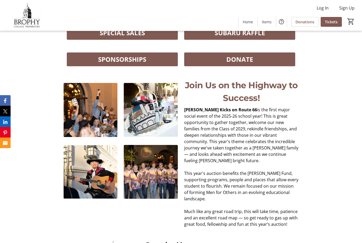
scroll to position [223, 0]
click at [121, 64] on span "SPONSORSHIPS" at bounding box center [122, 60] width 48 height 10
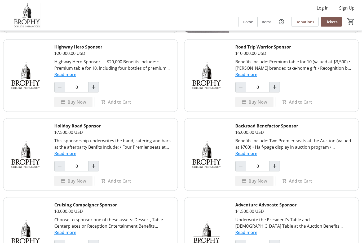
scroll to position [175, 0]
click at [251, 155] on button "Read more" at bounding box center [247, 153] width 22 height 6
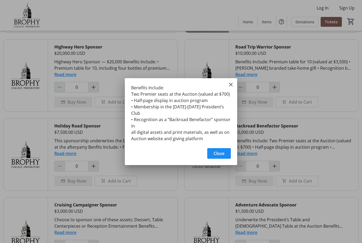
scroll to position [0, 0]
click at [213, 150] on span "button" at bounding box center [219, 153] width 24 height 13
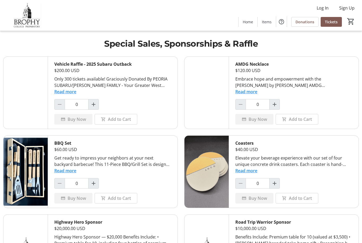
scroll to position [175, 0]
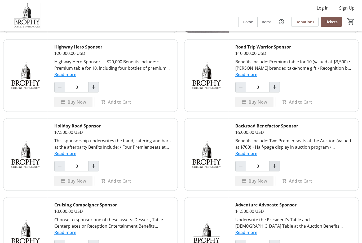
click at [275, 165] on mat-icon "Increment by one" at bounding box center [275, 166] width 6 height 6
type input "1"
click at [255, 181] on span "Buy Now" at bounding box center [258, 181] width 19 height 6
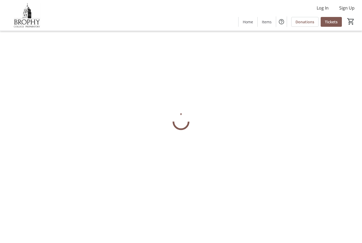
scroll to position [17, 0]
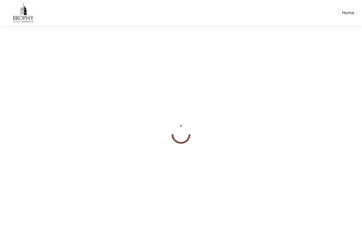
select select "US"
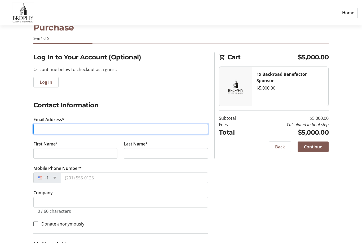
click at [50, 126] on input "Email Address*" at bounding box center [120, 129] width 175 height 11
type input "lauradawngolding@gmail.com"
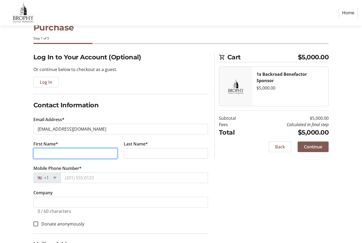
type input "Laura"
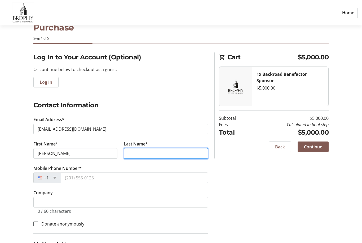
type input "Golding"
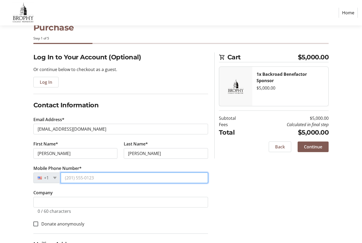
click at [118, 177] on input "Mobile Phone Number*" at bounding box center [135, 178] width 148 height 11
type input "(602) 527-1009"
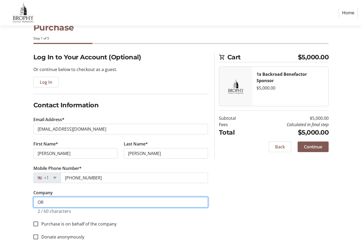
type input "O"
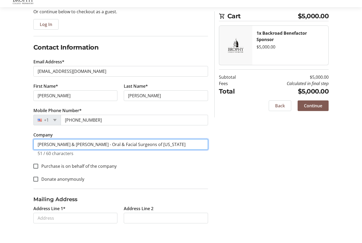
scroll to position [57, 0]
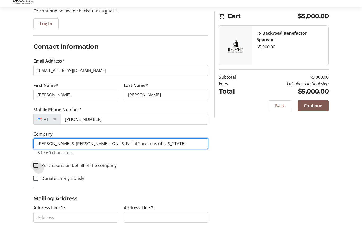
type input "Golding & Sabol - Oral & Facial Surgeons of Arizona"
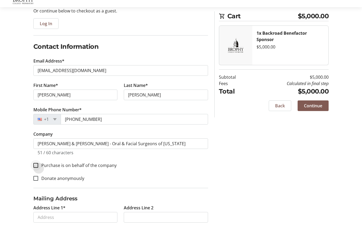
click at [36, 178] on div at bounding box center [35, 184] width 13 height 13
checkbox input "true"
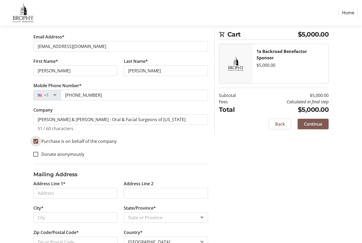
scroll to position [100, 0]
click at [68, 196] on input "Address Line 1*" at bounding box center [75, 193] width 84 height 11
type input "5332 E Exeter Blvd"
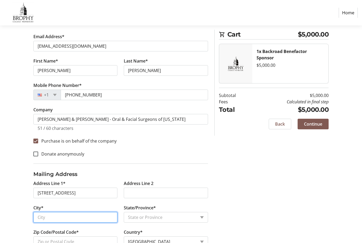
type input "Phoenix"
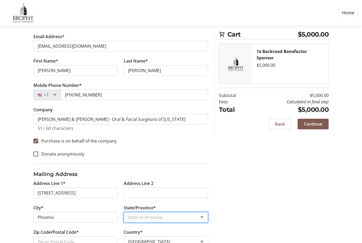
select select "AZ"
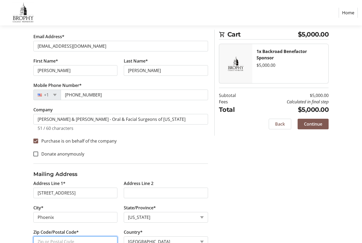
type input "85018"
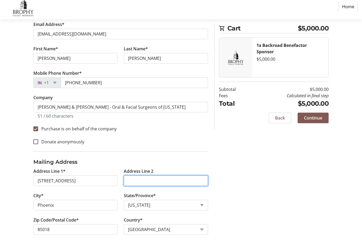
scroll to position [117, 0]
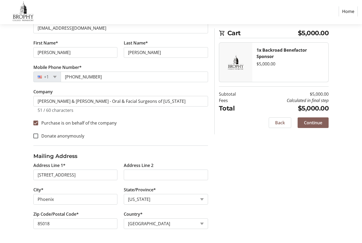
click at [317, 124] on span "Continue" at bounding box center [313, 124] width 18 height 6
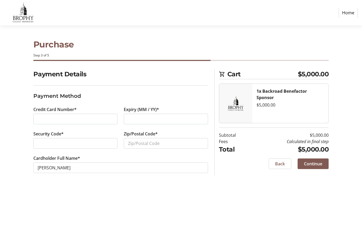
click at [44, 115] on div at bounding box center [75, 119] width 84 height 11
click at [157, 143] on input "Zip/Postal Code*" at bounding box center [166, 143] width 84 height 11
type input "85018"
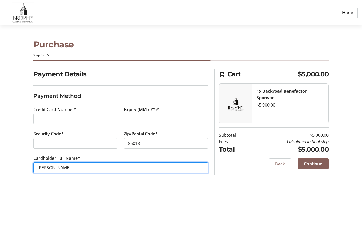
type input "Dr. Michael Golding"
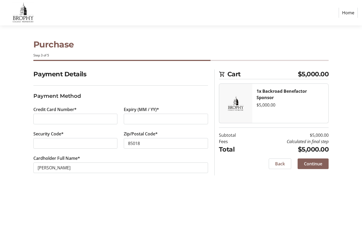
click at [317, 158] on span at bounding box center [313, 164] width 31 height 13
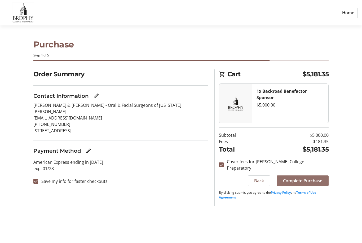
click at [312, 178] on span "Complete Purchase" at bounding box center [302, 181] width 39 height 6
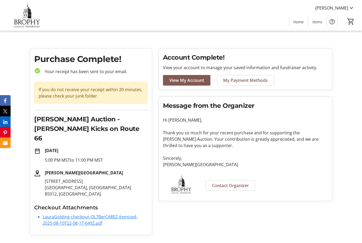
click at [75, 214] on link "LauraGolding-checkout-OL7BerCA8EZ-itemized-2025-08-10T22-08-17-649Z.pdf" at bounding box center [90, 220] width 95 height 12
click at [81, 214] on link "LauraGolding-checkout-OL7BerCA8EZ-itemized-2025-08-10T22-08-17-649Z.pdf" at bounding box center [90, 220] width 95 height 12
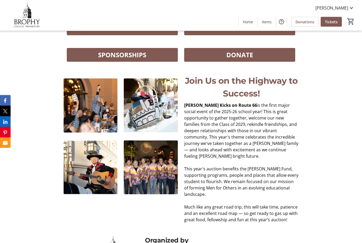
scroll to position [222, 0]
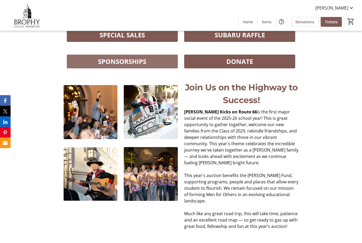
click at [139, 66] on span "SPONSORSHIPS" at bounding box center [122, 62] width 48 height 10
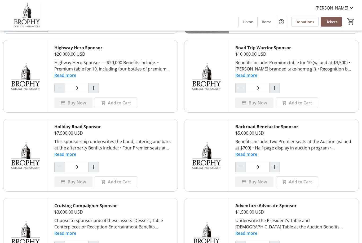
scroll to position [171, 0]
